Goal: Download file/media

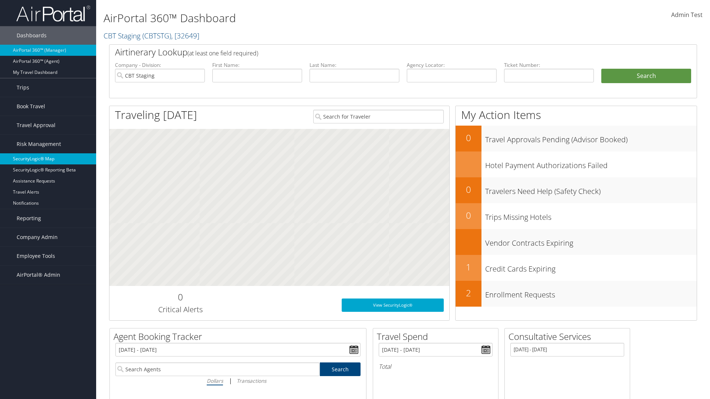
click at [48, 159] on link "SecurityLogic® Map" at bounding box center [48, 158] width 96 height 11
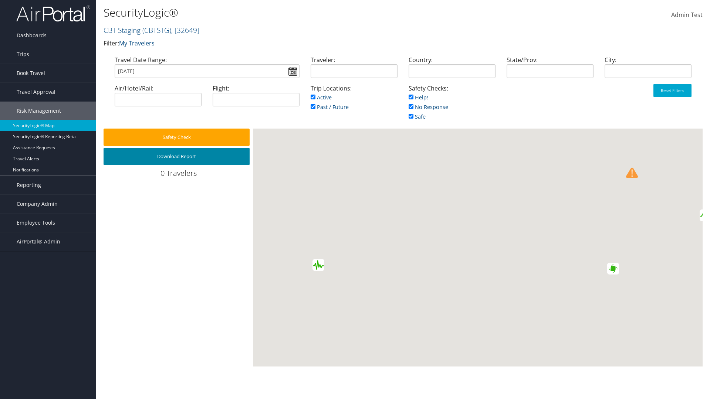
click at [176, 156] on button "Download Report" at bounding box center [177, 156] width 146 height 17
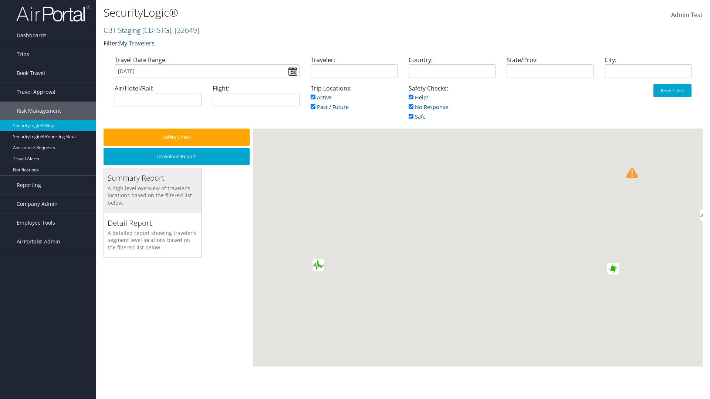
click at [152, 178] on h3 "Summary Report" at bounding box center [153, 178] width 90 height 10
